Goal: Find specific page/section: Find specific page/section

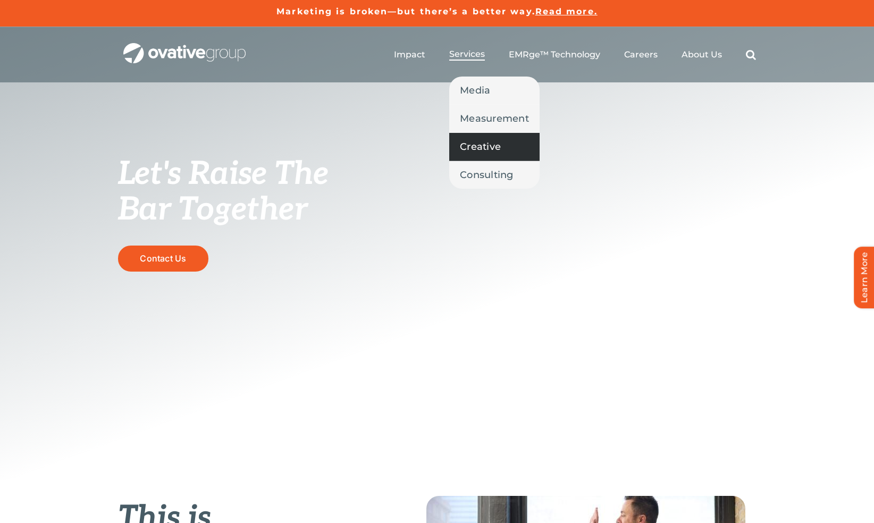
click at [485, 147] on span "Creative" at bounding box center [480, 146] width 41 height 15
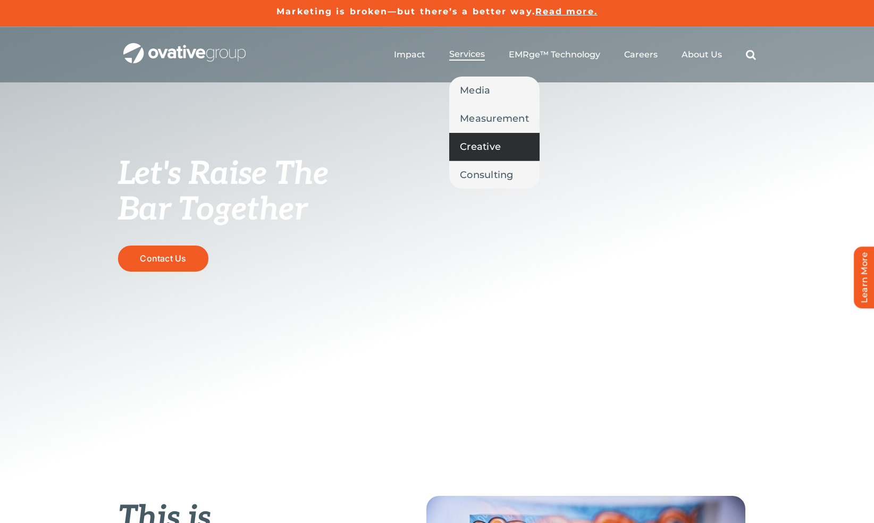
click at [485, 147] on span "Creative" at bounding box center [480, 146] width 41 height 15
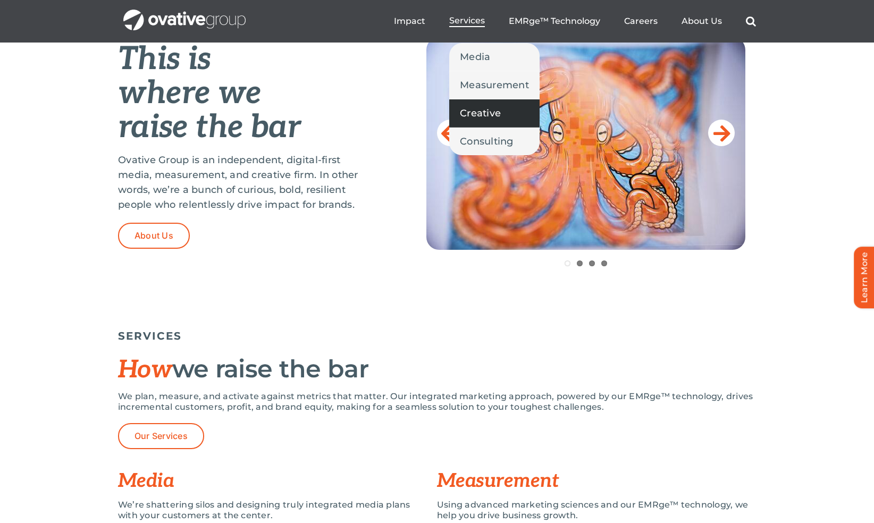
scroll to position [447, 0]
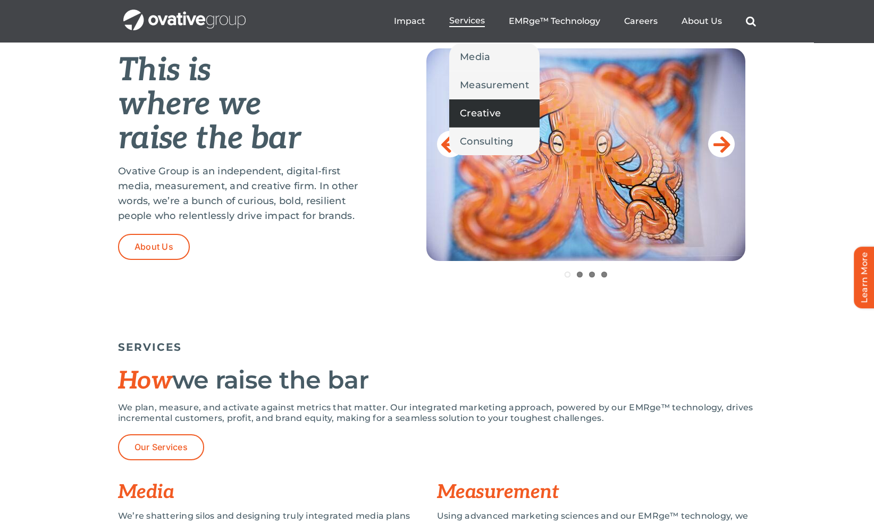
click at [476, 121] on link "Creative" at bounding box center [494, 113] width 90 height 28
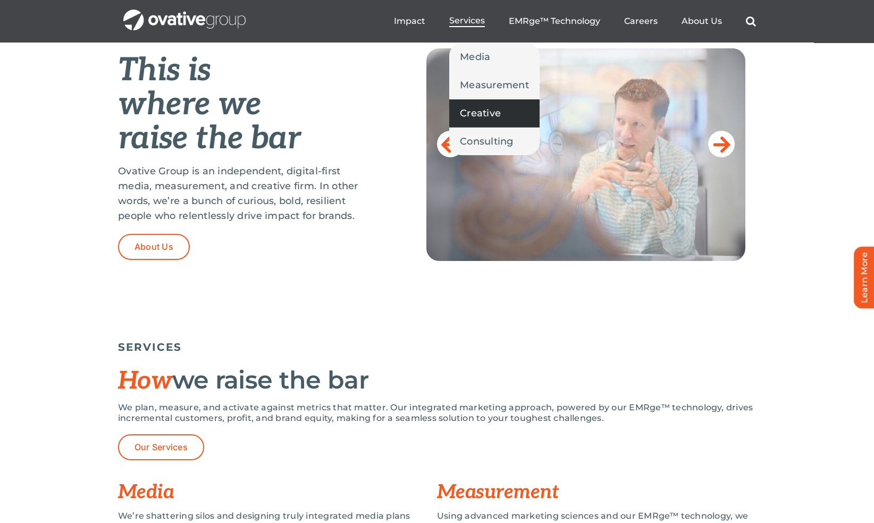
click at [476, 121] on link "Creative" at bounding box center [494, 113] width 90 height 28
